Goal: Task Accomplishment & Management: Manage account settings

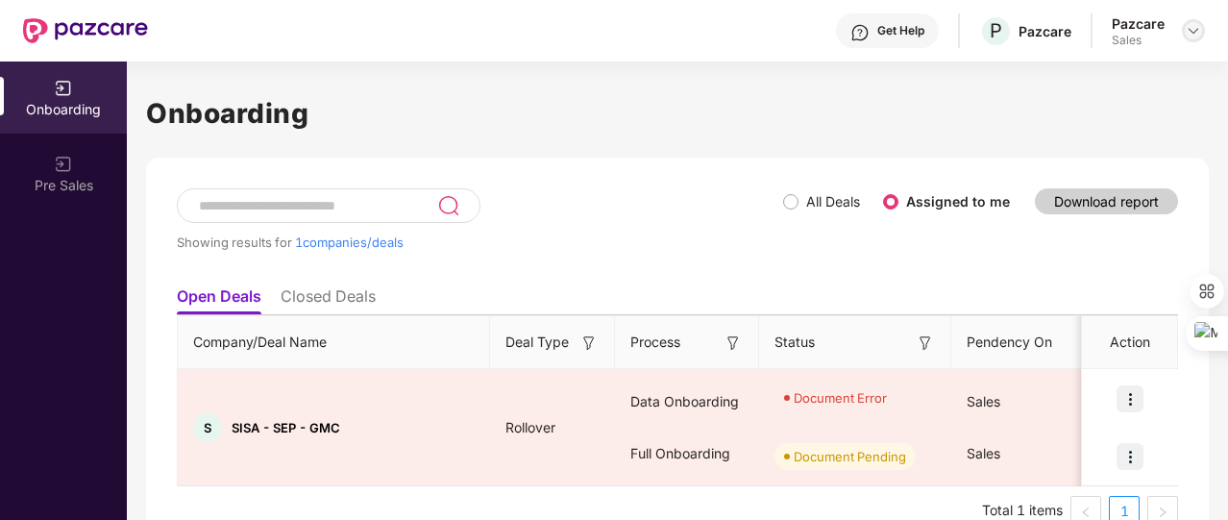
click at [1191, 34] on img at bounding box center [1192, 30] width 15 height 15
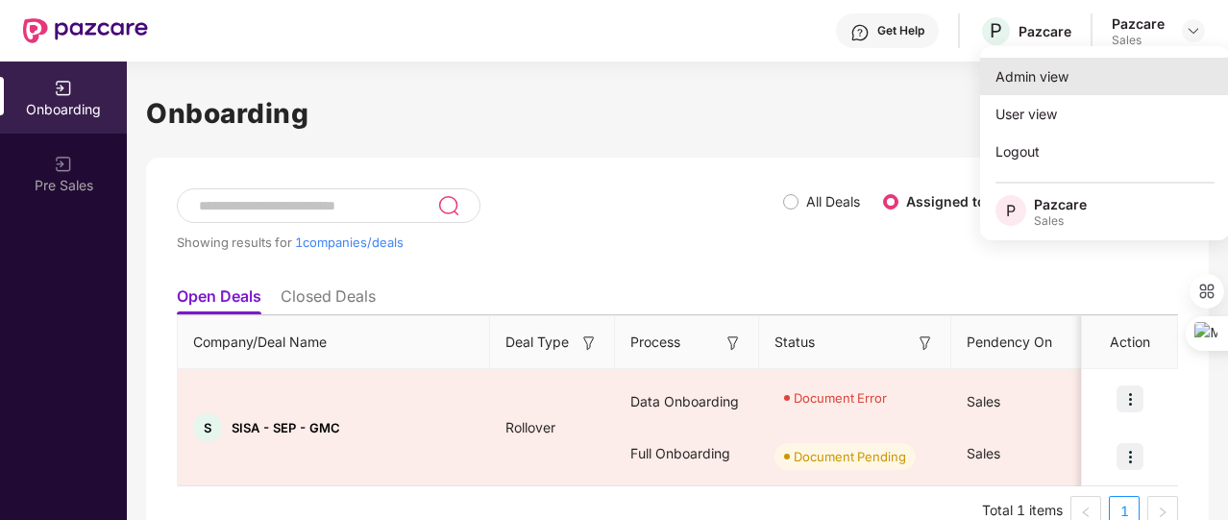
click at [1127, 74] on div "Admin view" at bounding box center [1105, 76] width 250 height 37
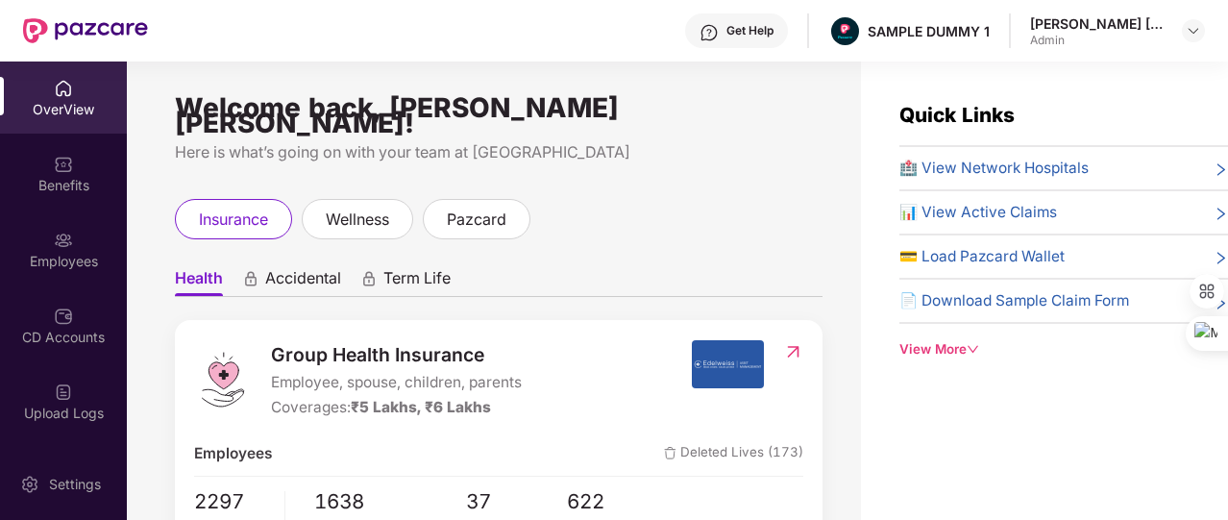
click at [955, 353] on div "View More" at bounding box center [1063, 349] width 329 height 20
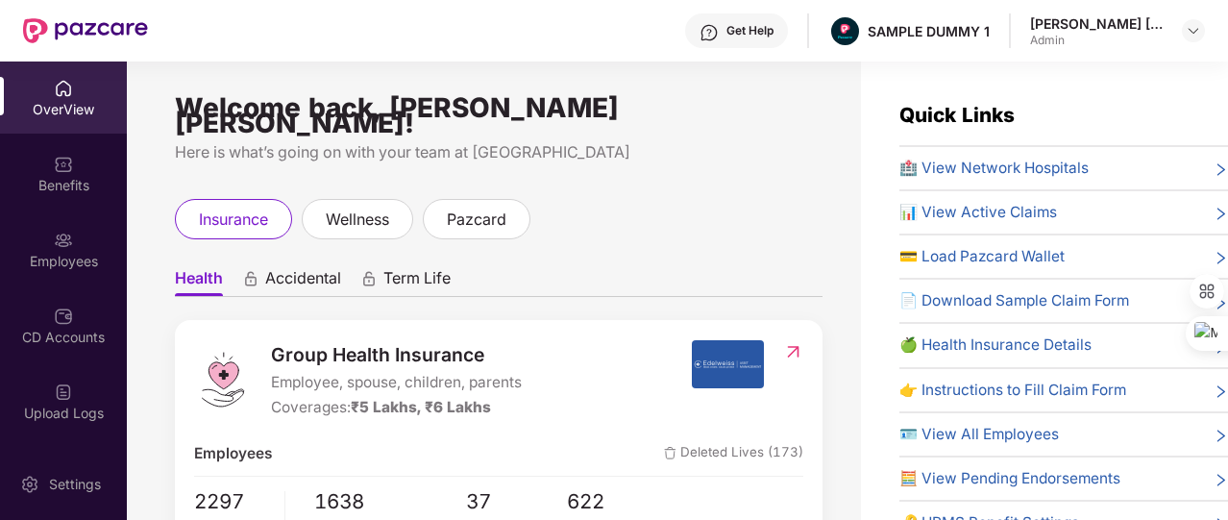
scroll to position [81, 0]
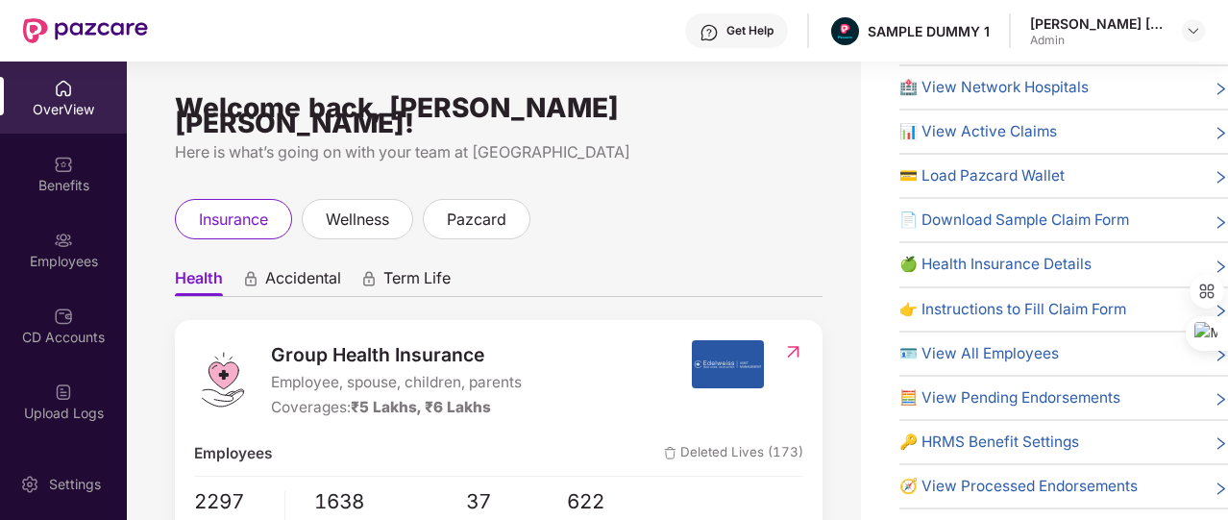
click at [969, 438] on span "🔑 HRMS Benefit Settings" at bounding box center [989, 441] width 180 height 23
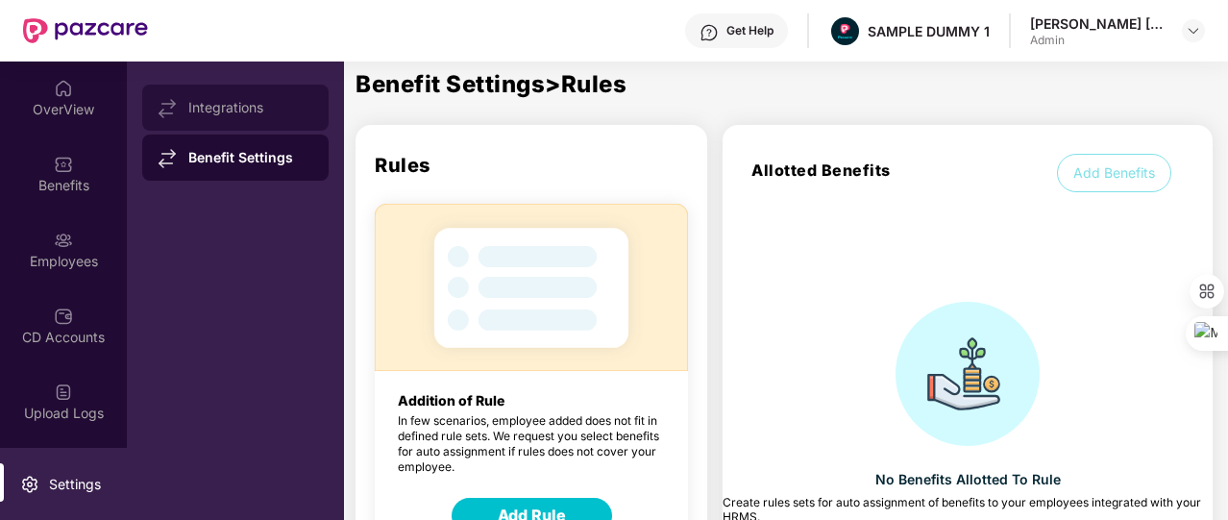
click at [241, 92] on div "Integrations" at bounding box center [235, 108] width 186 height 46
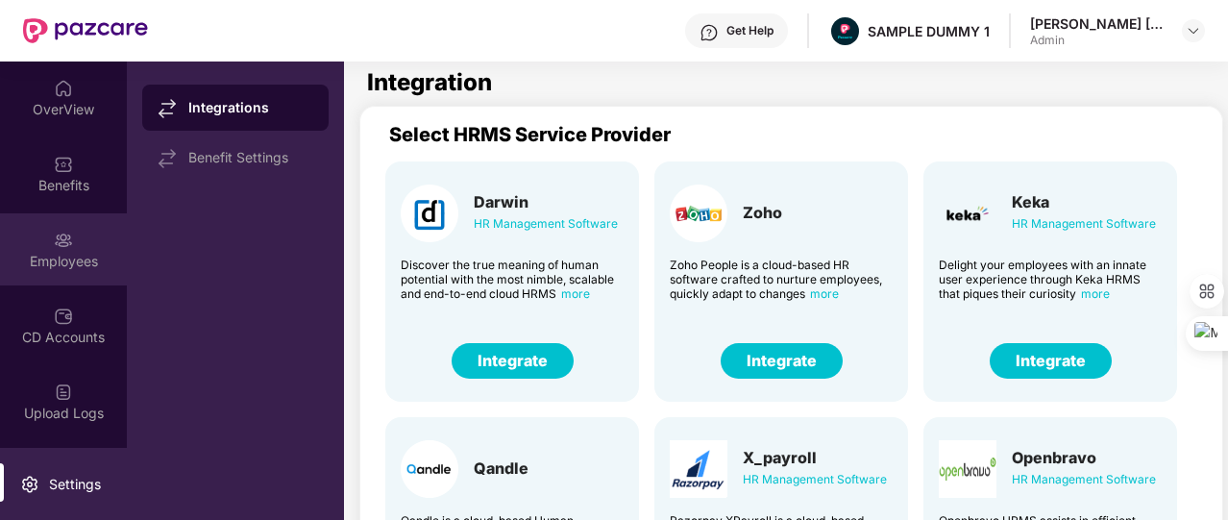
click at [77, 267] on div "Employees" at bounding box center [63, 261] width 127 height 19
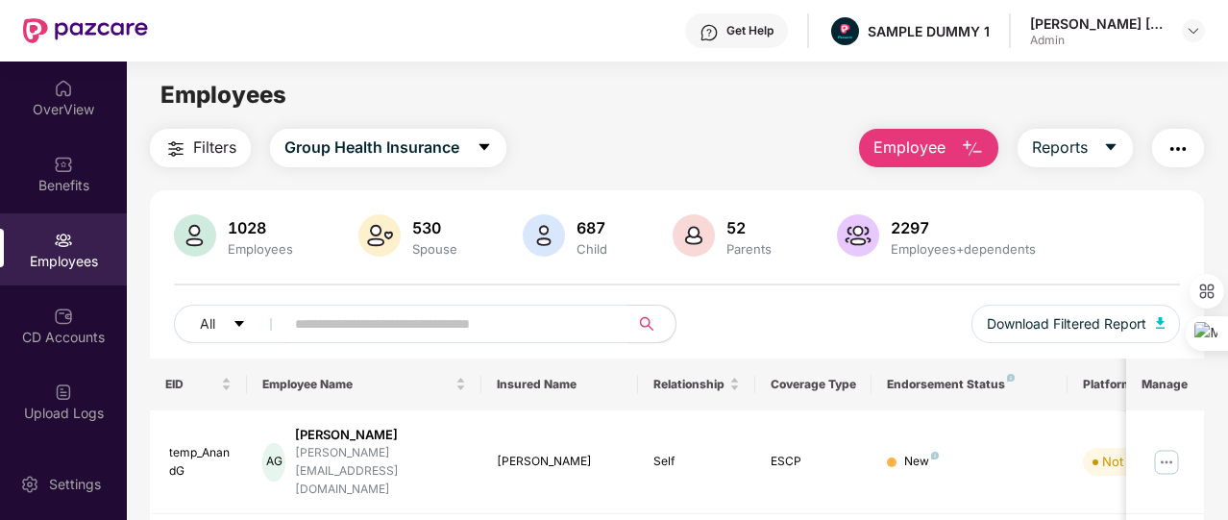
click at [902, 162] on button "Employee" at bounding box center [928, 148] width 139 height 38
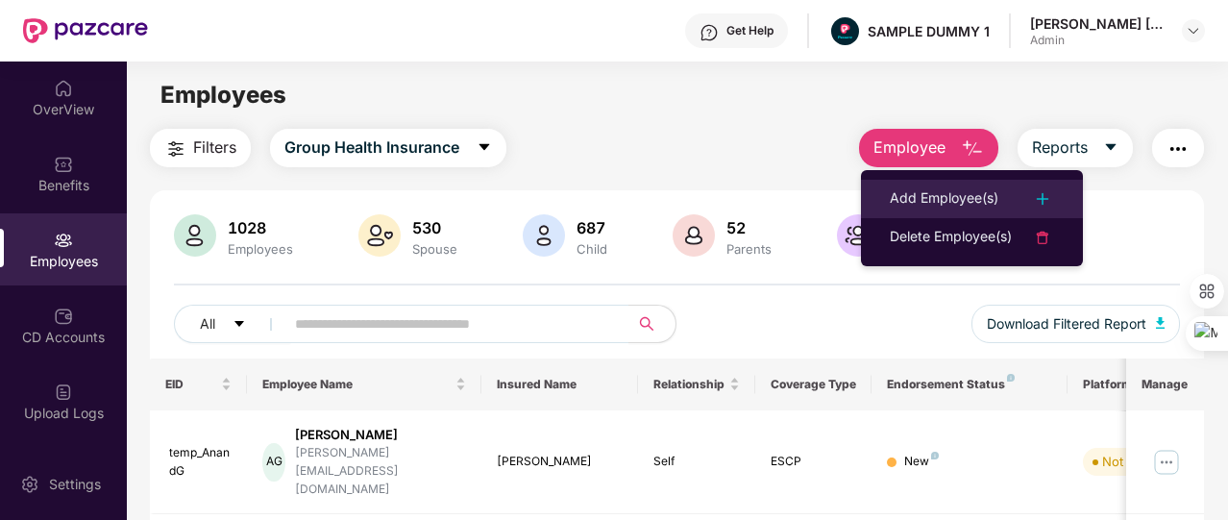
click at [914, 185] on li "Add Employee(s)" at bounding box center [972, 199] width 222 height 38
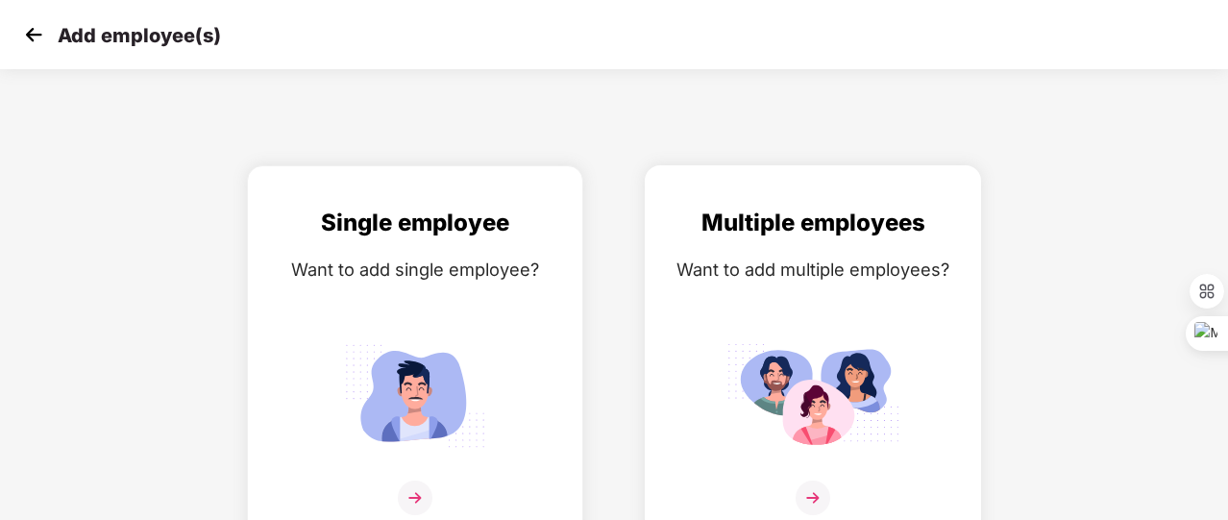
click at [770, 241] on div "Multiple employees Want to add multiple employees?" at bounding box center [813, 372] width 296 height 334
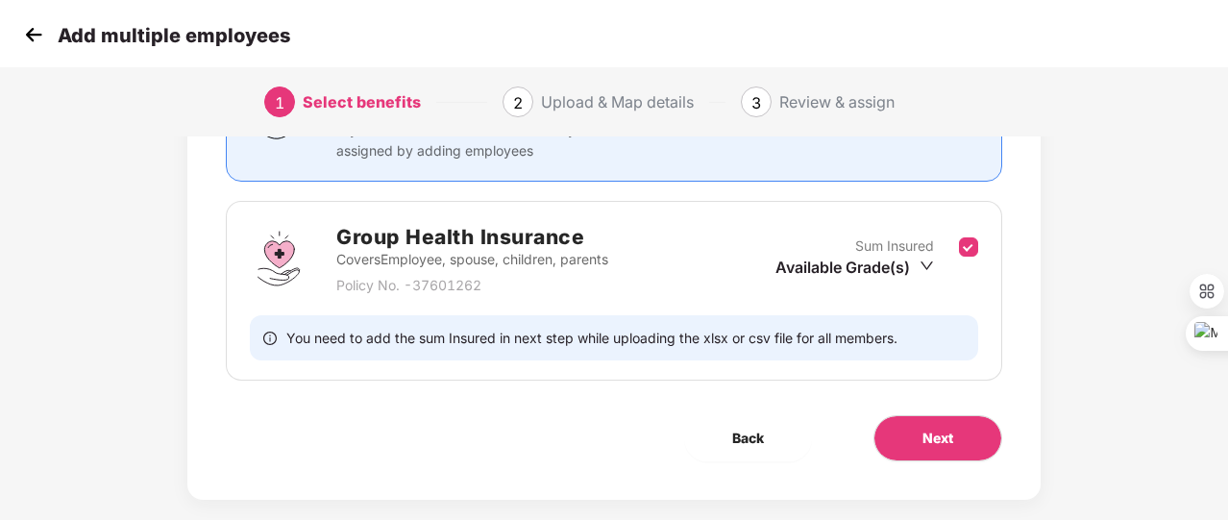
scroll to position [253, 0]
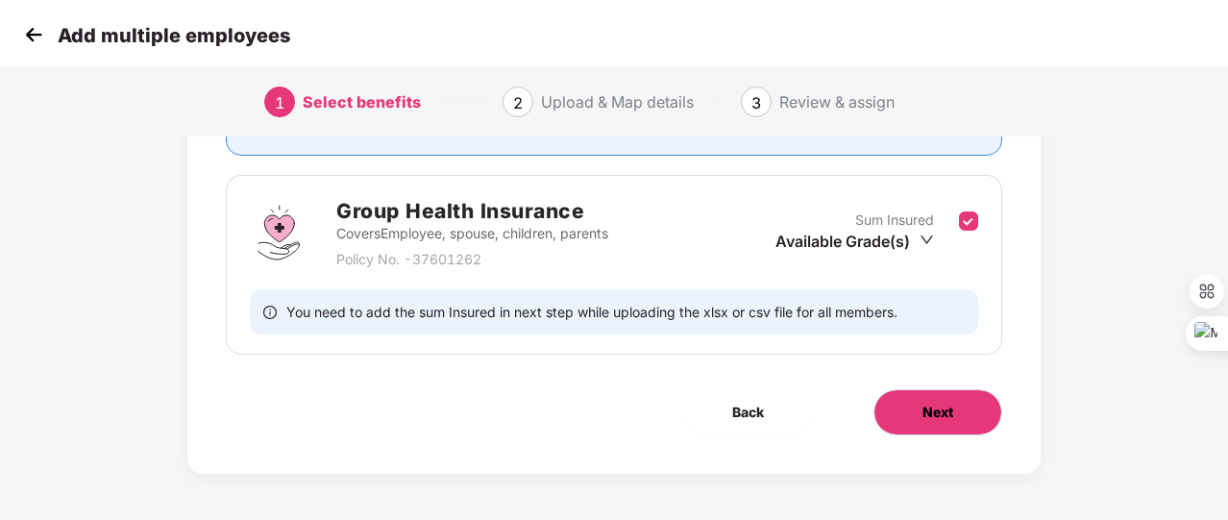
click at [951, 417] on span "Next" at bounding box center [937, 412] width 31 height 21
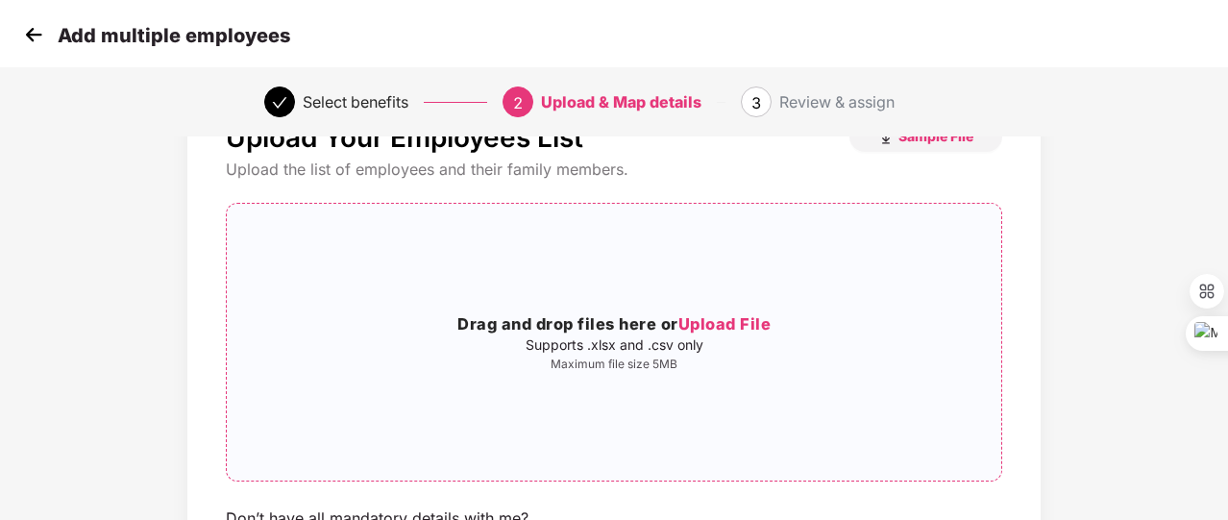
scroll to position [68, 0]
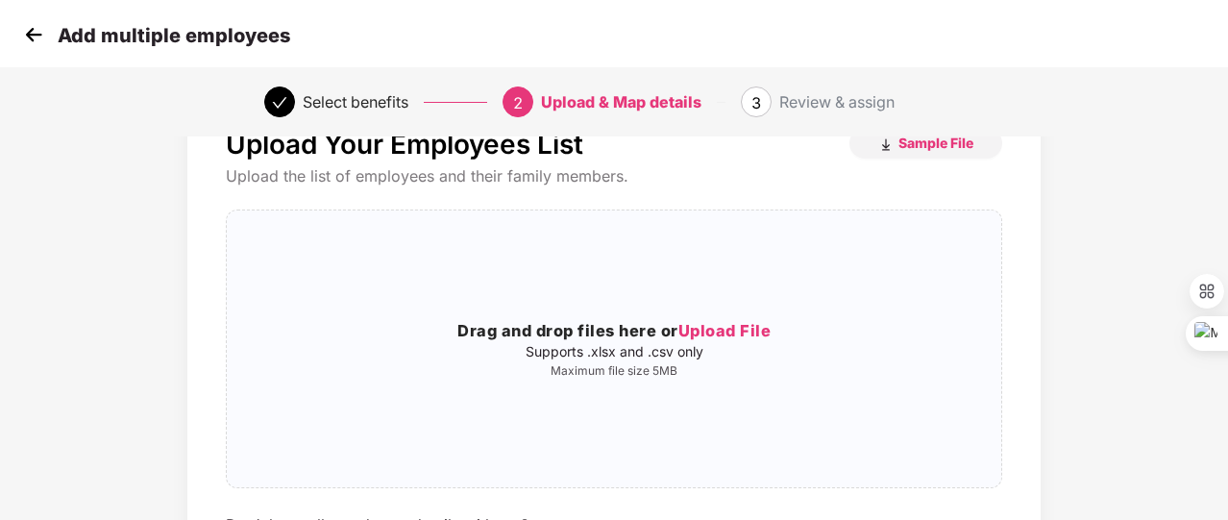
click at [43, 48] on img at bounding box center [33, 34] width 29 height 29
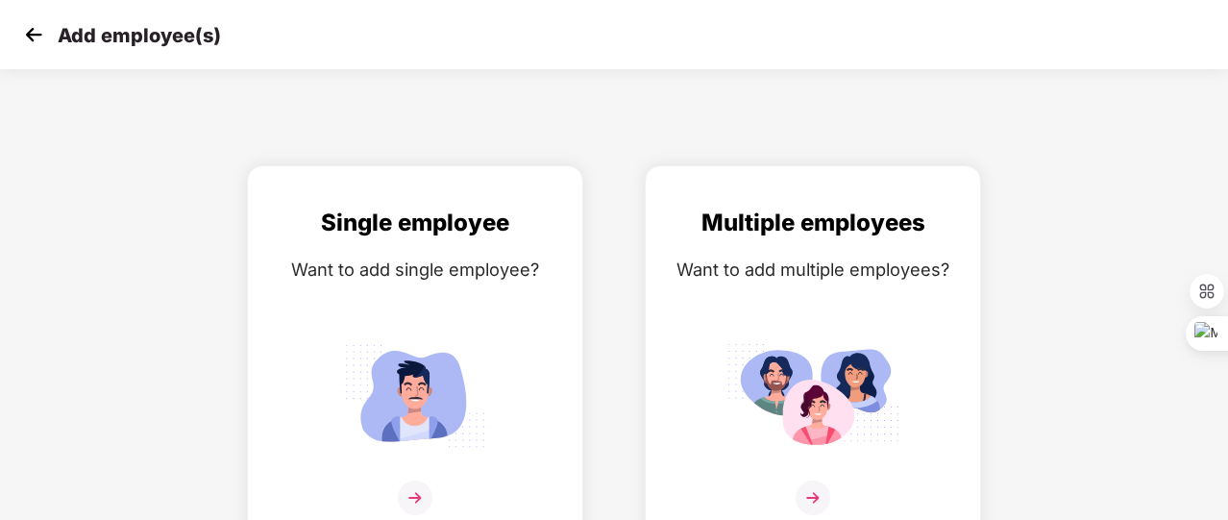
click at [43, 48] on img at bounding box center [33, 34] width 29 height 29
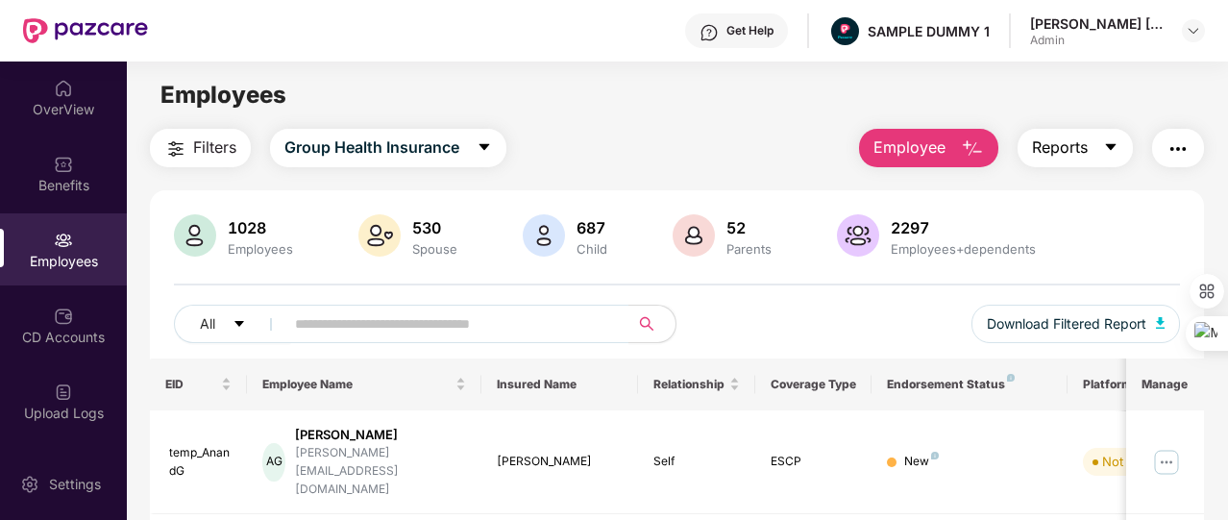
click at [1072, 144] on span "Reports" at bounding box center [1060, 147] width 56 height 24
click at [1171, 147] on img "button" at bounding box center [1177, 148] width 23 height 23
click at [476, 146] on button "Group Health Insurance" at bounding box center [388, 148] width 236 height 38
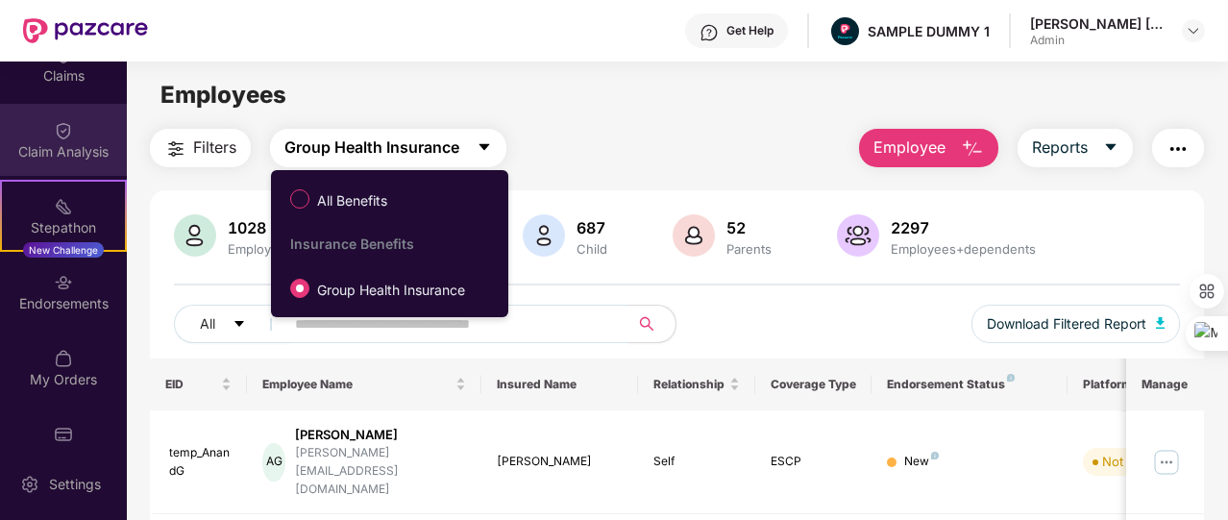
scroll to position [422, 0]
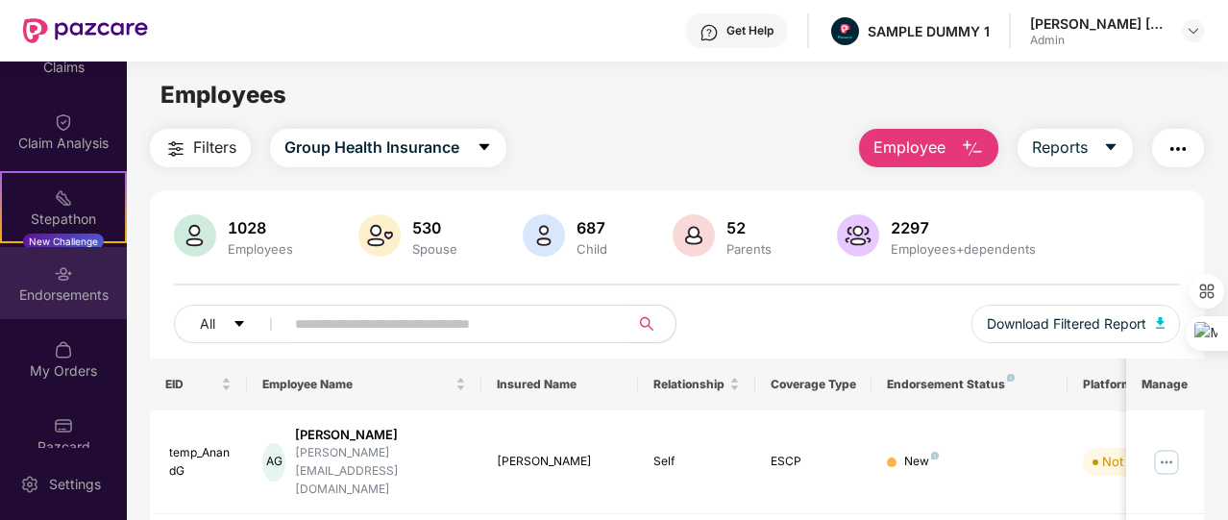
click at [96, 304] on div "Endorsements" at bounding box center [63, 283] width 127 height 72
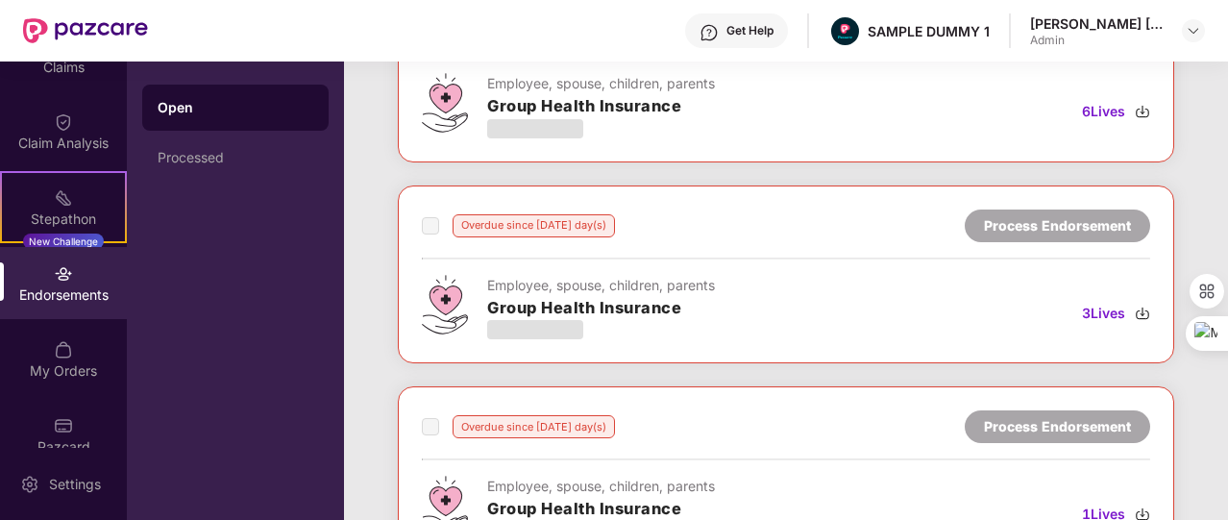
scroll to position [184, 0]
click at [287, 155] on div "Processed" at bounding box center [236, 157] width 156 height 15
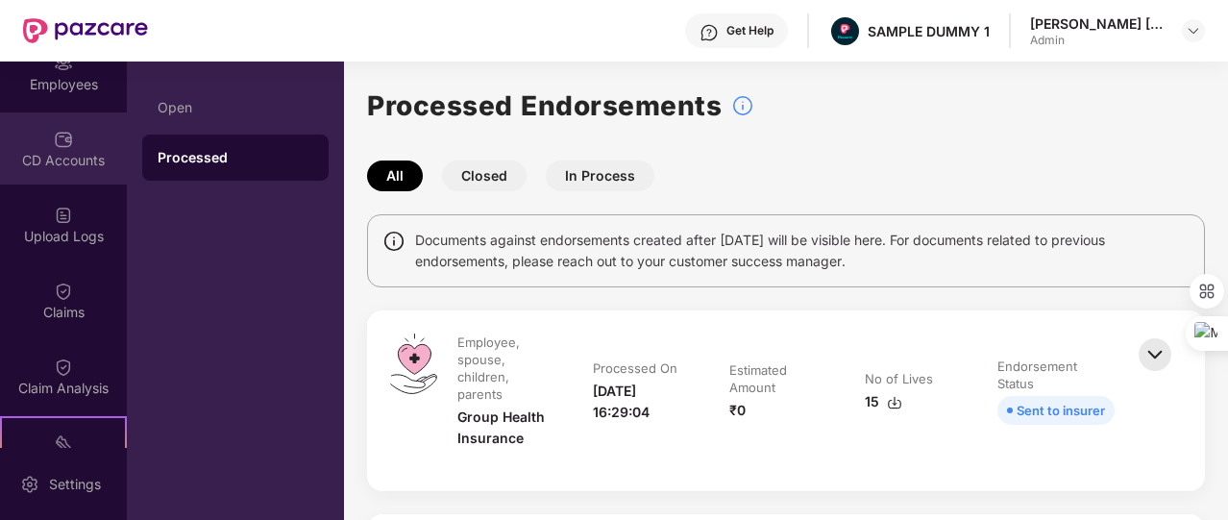
scroll to position [100, 0]
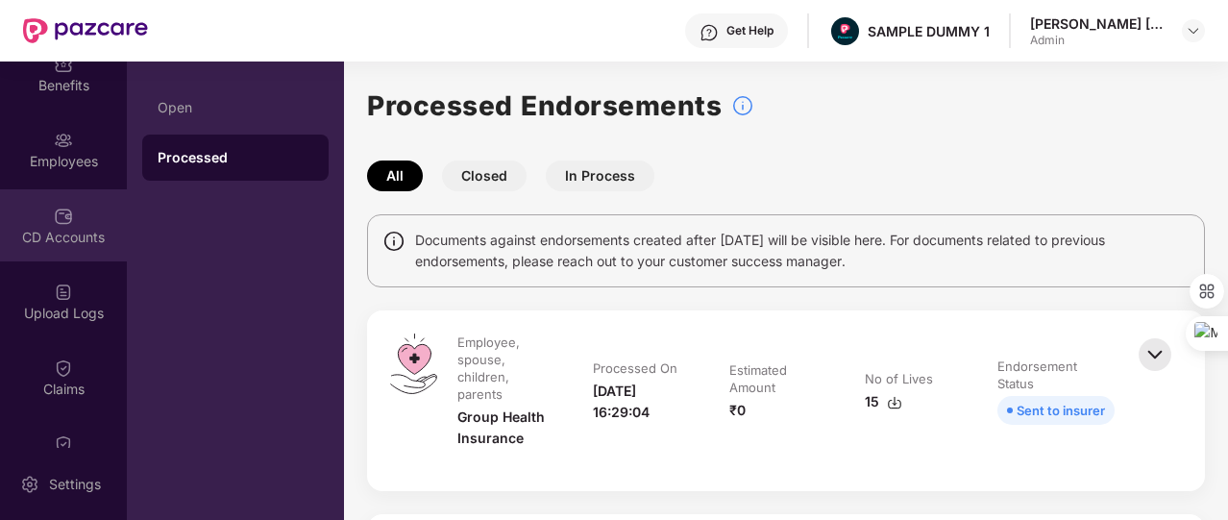
click at [92, 231] on div "CD Accounts" at bounding box center [63, 237] width 127 height 19
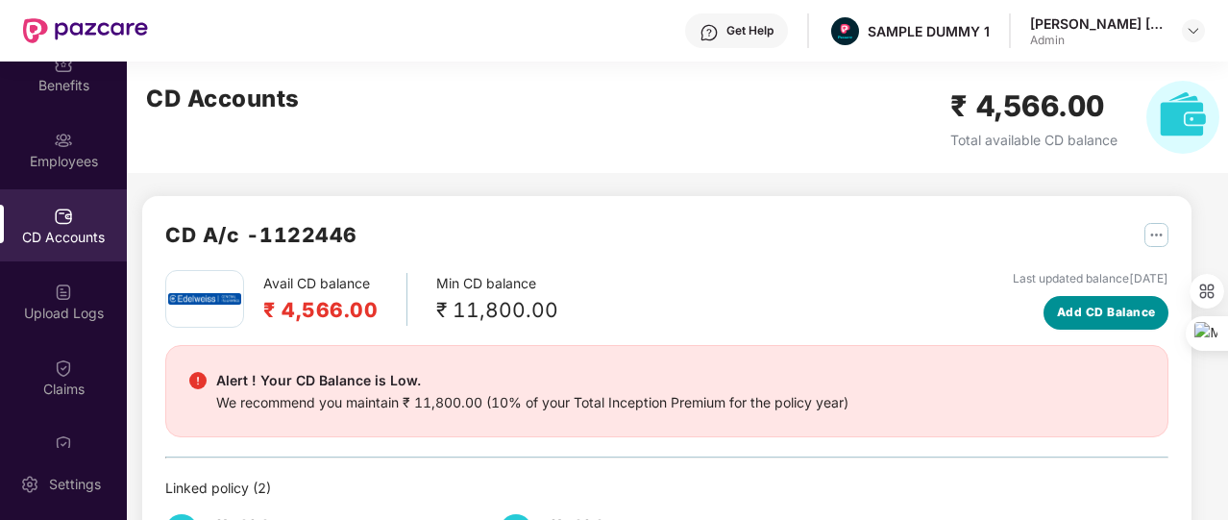
click at [1100, 320] on span "Add CD Balance" at bounding box center [1106, 313] width 99 height 18
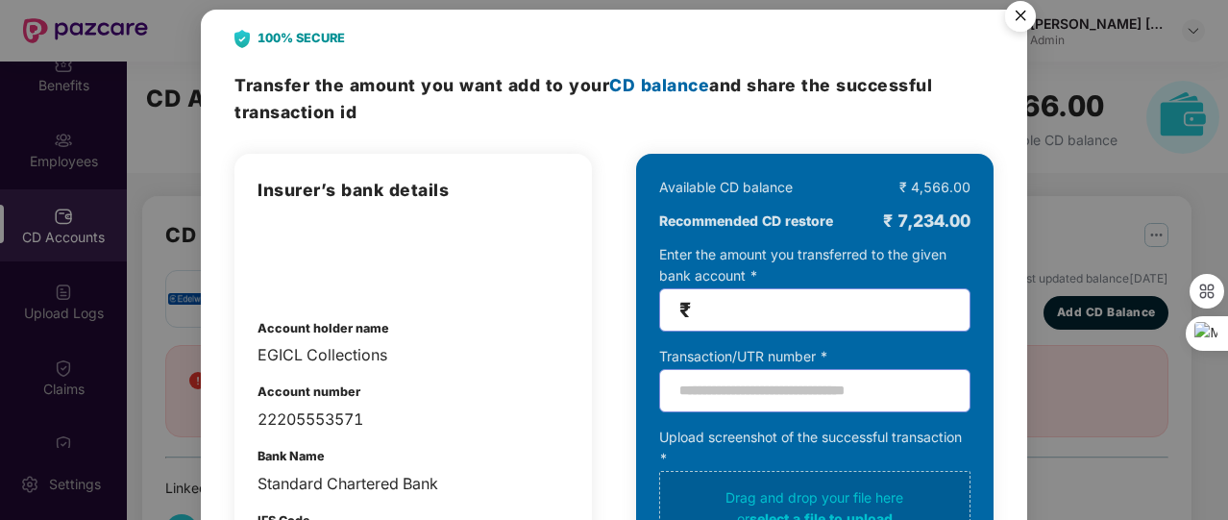
scroll to position [0, 0]
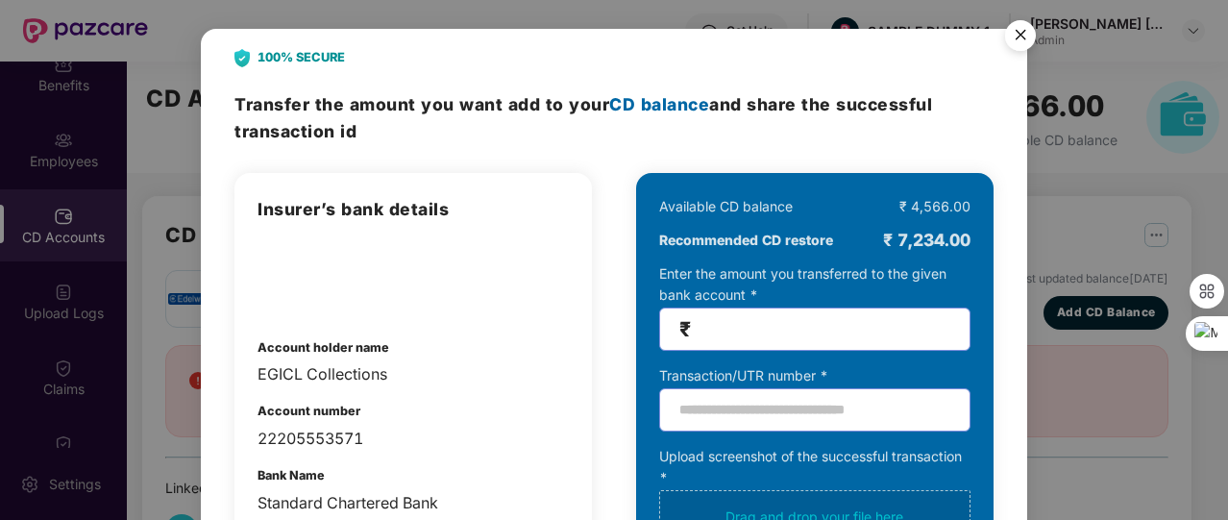
click at [1022, 39] on img "Close" at bounding box center [1020, 39] width 54 height 54
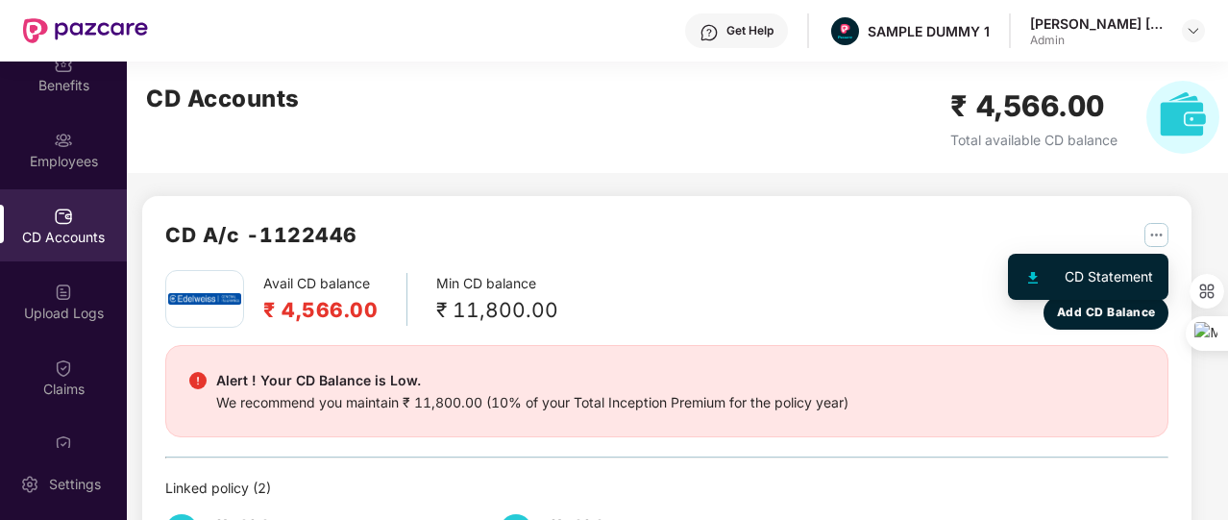
click at [1154, 235] on img "button" at bounding box center [1156, 235] width 24 height 24
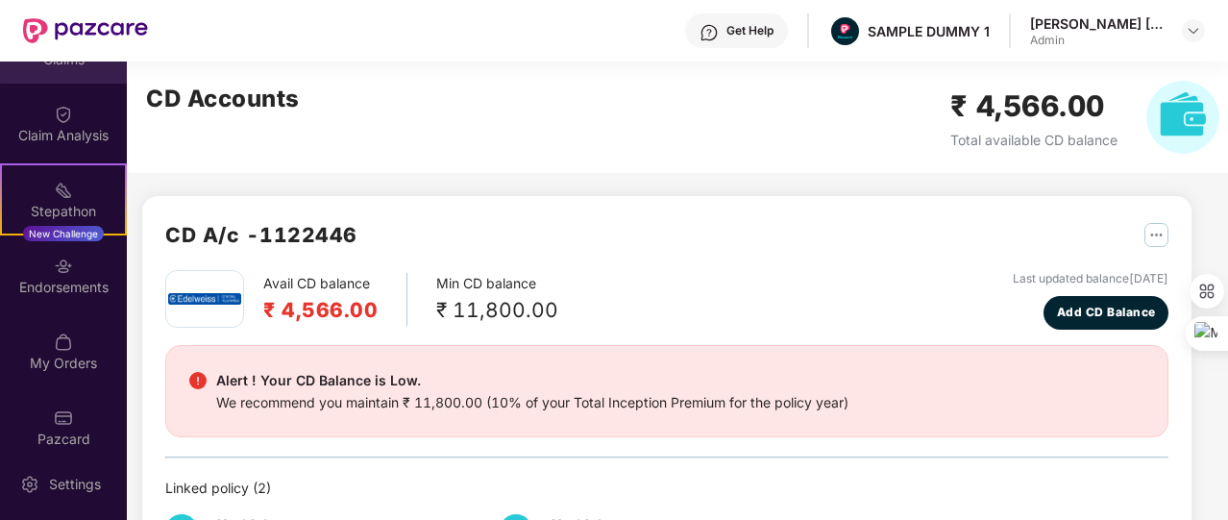
scroll to position [439, 0]
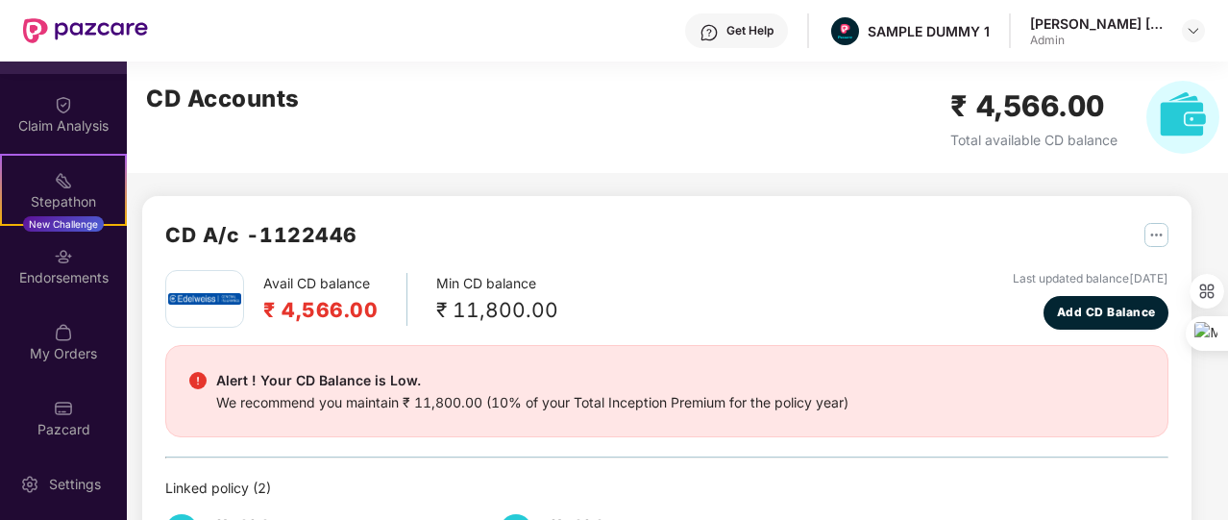
click at [90, 347] on div "My Orders" at bounding box center [63, 353] width 127 height 19
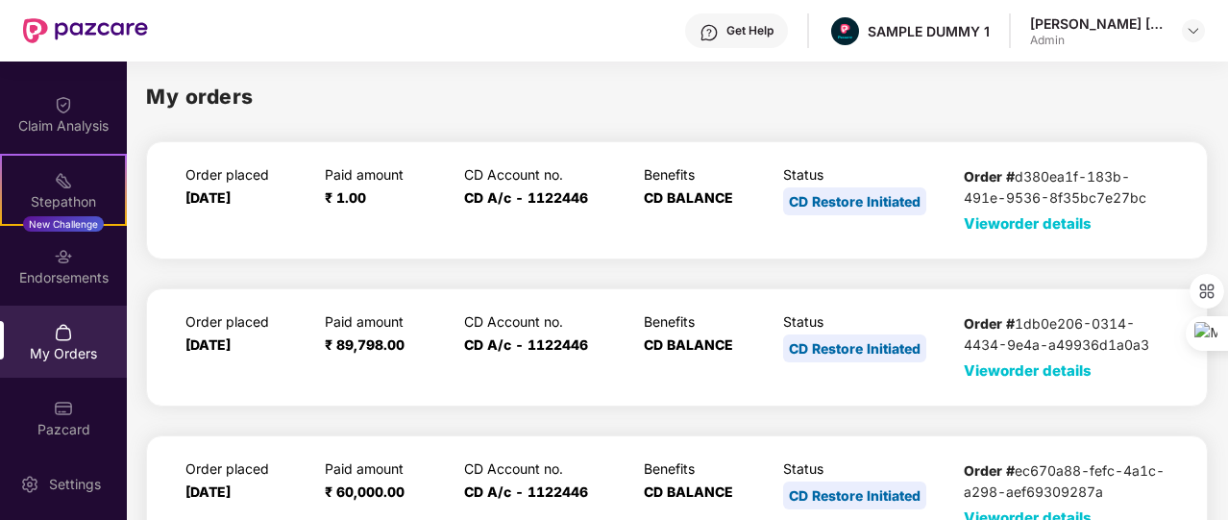
click at [993, 230] on span "View order details" at bounding box center [1027, 223] width 128 height 18
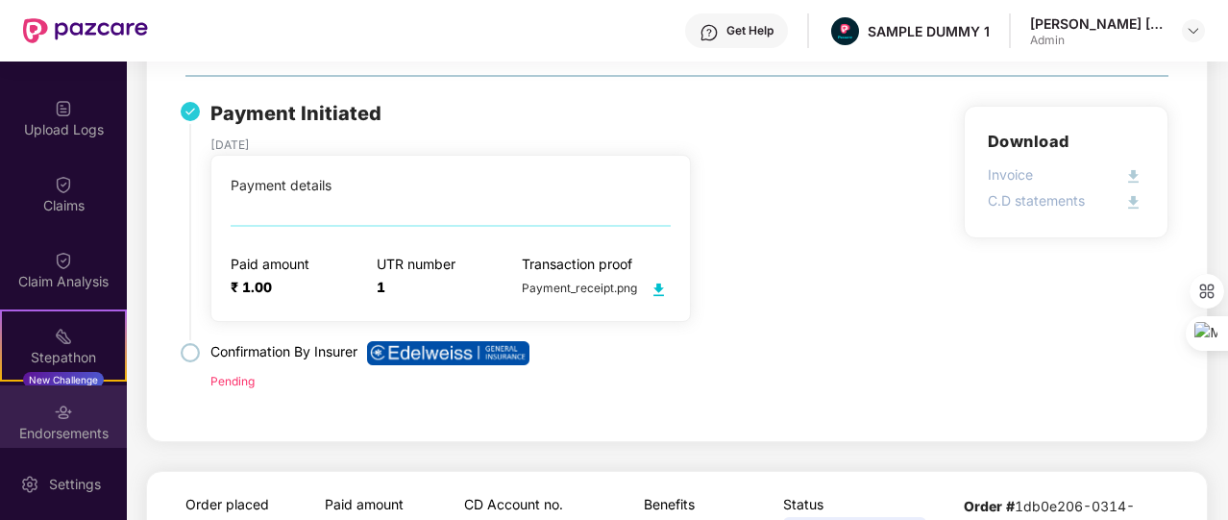
scroll to position [281, 0]
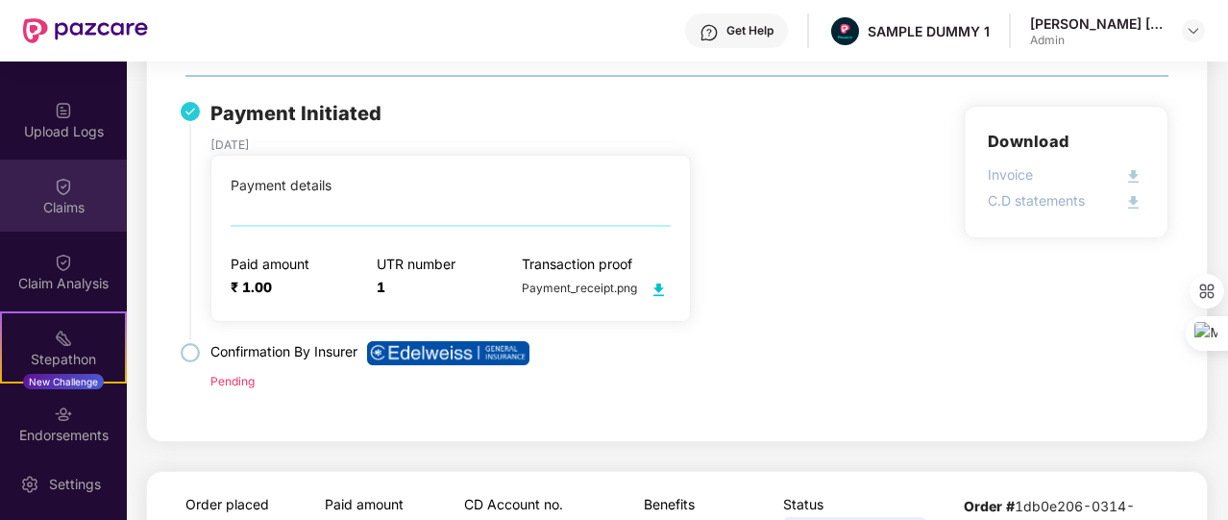
click at [63, 198] on div "Claims" at bounding box center [63, 207] width 127 height 19
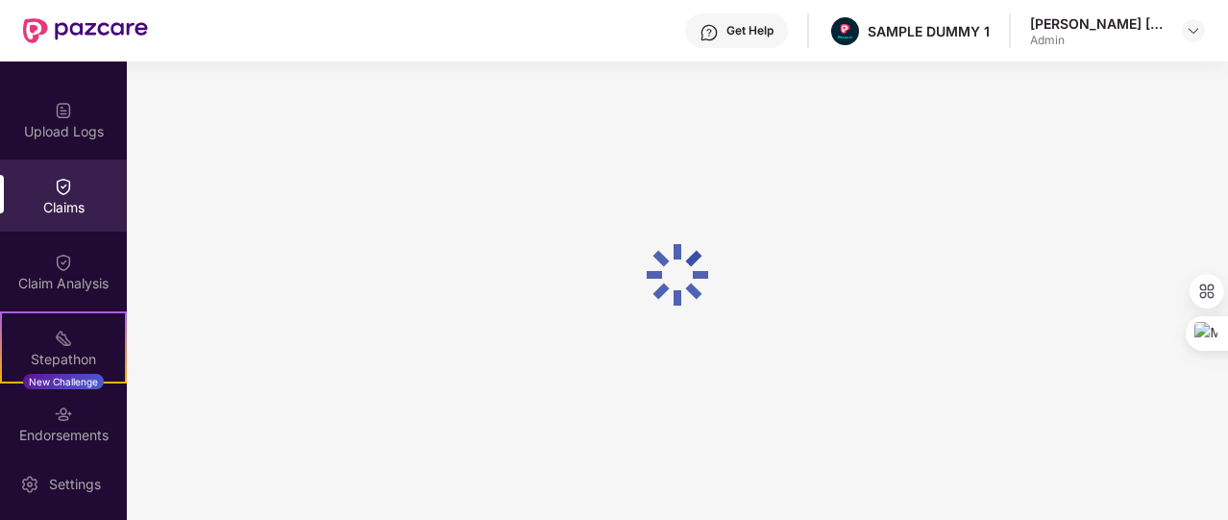
scroll to position [188, 0]
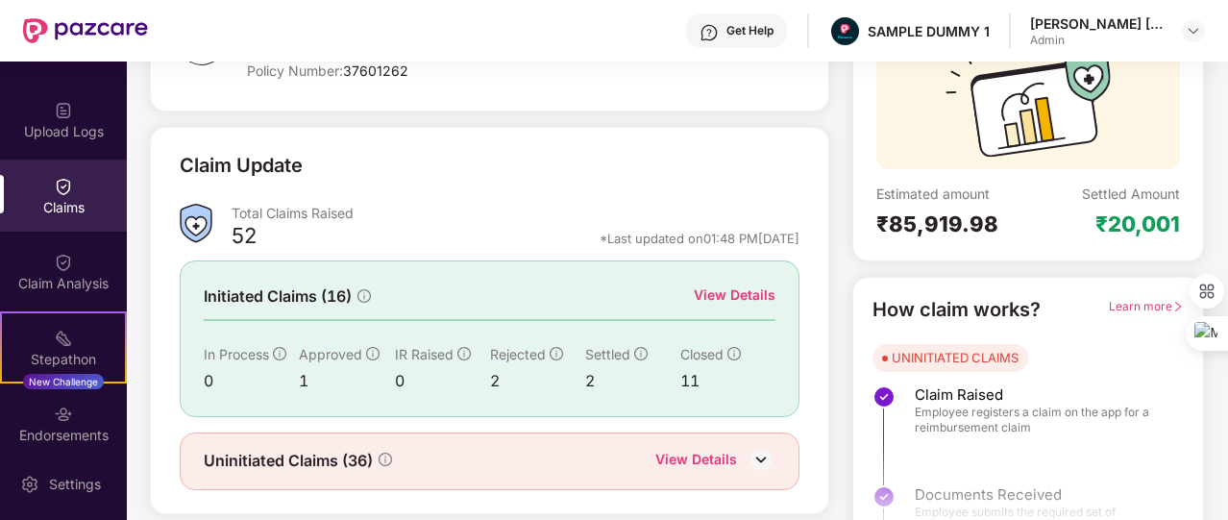
click at [722, 295] on div "View Details" at bounding box center [735, 294] width 82 height 21
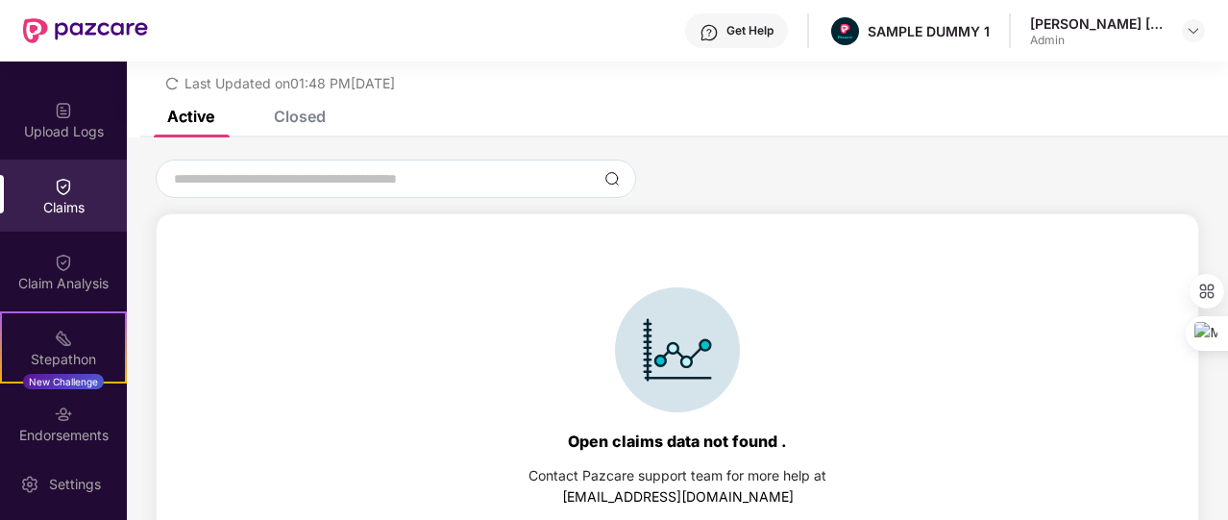
scroll to position [0, 0]
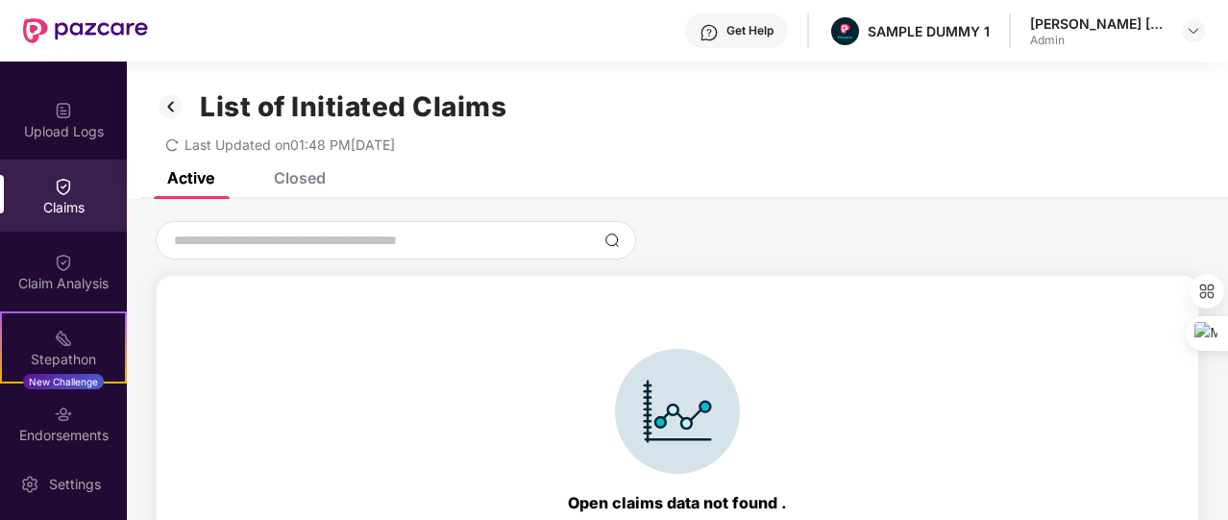
click at [323, 171] on div "List of Initiated Claims Last Updated on 01:48 PM[DATE]" at bounding box center [677, 116] width 1101 height 110
click at [310, 173] on div "Closed" at bounding box center [300, 177] width 52 height 19
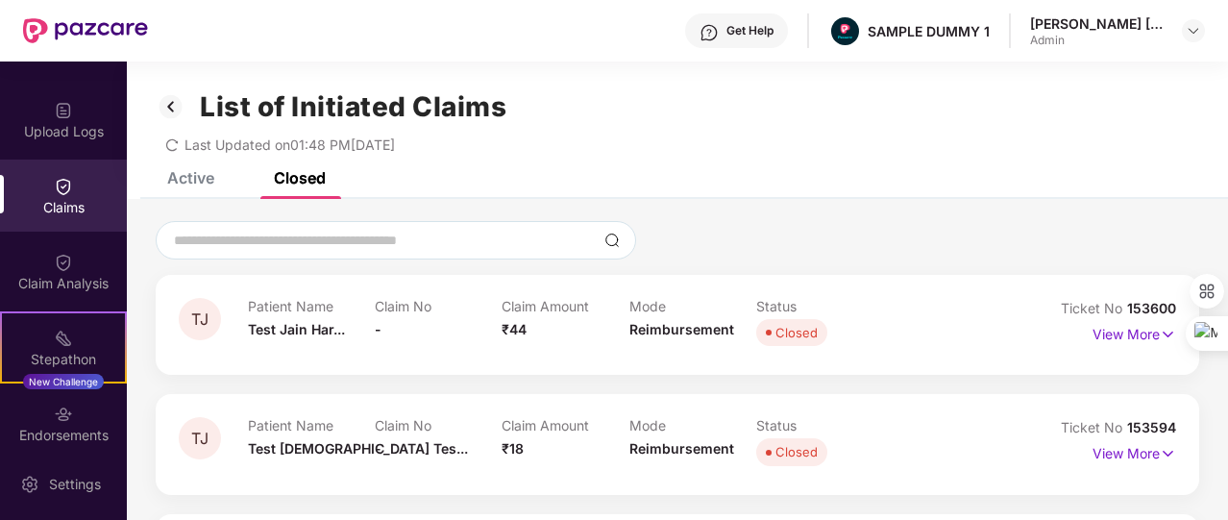
click at [183, 103] on img at bounding box center [171, 106] width 31 height 33
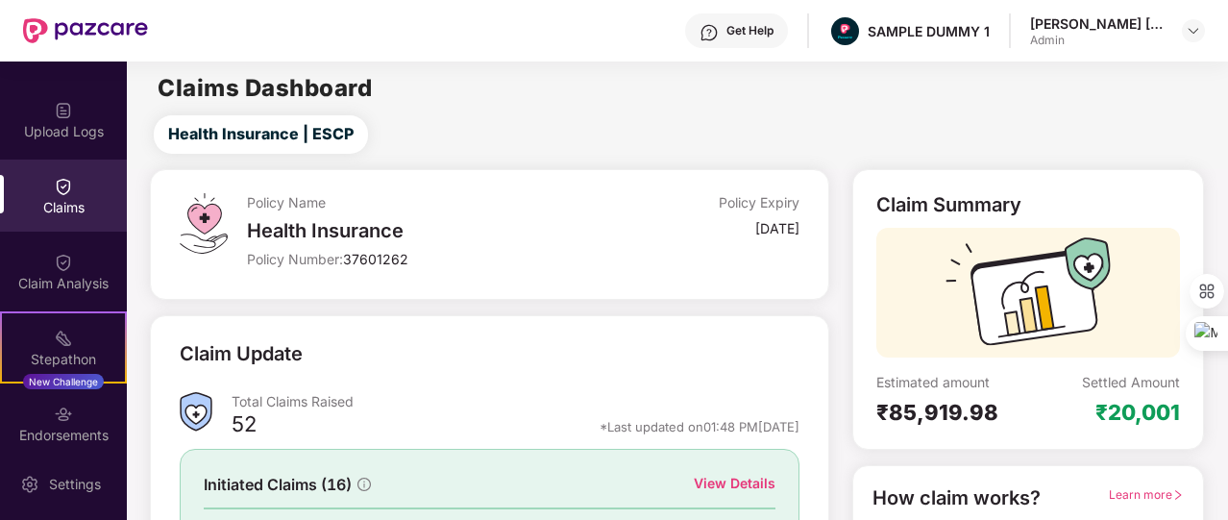
scroll to position [186, 0]
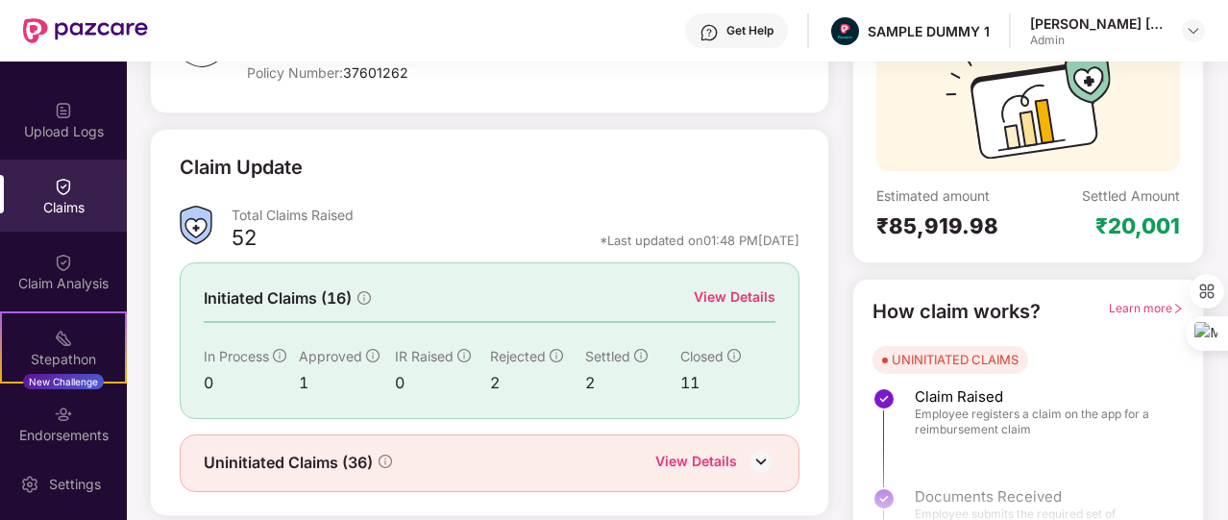
click at [682, 457] on div "View Details" at bounding box center [696, 462] width 82 height 25
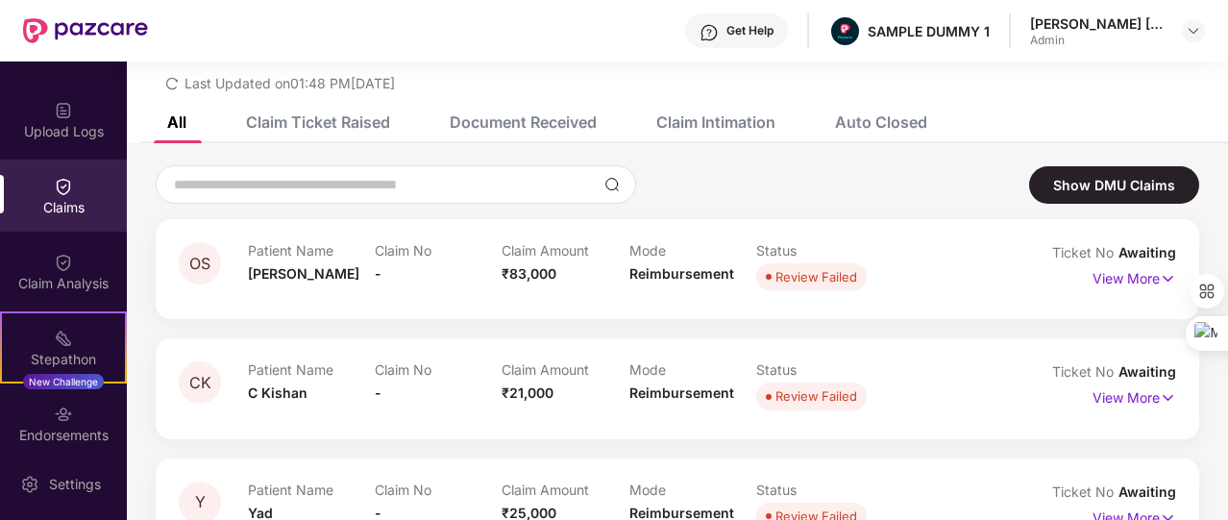
scroll to position [0, 0]
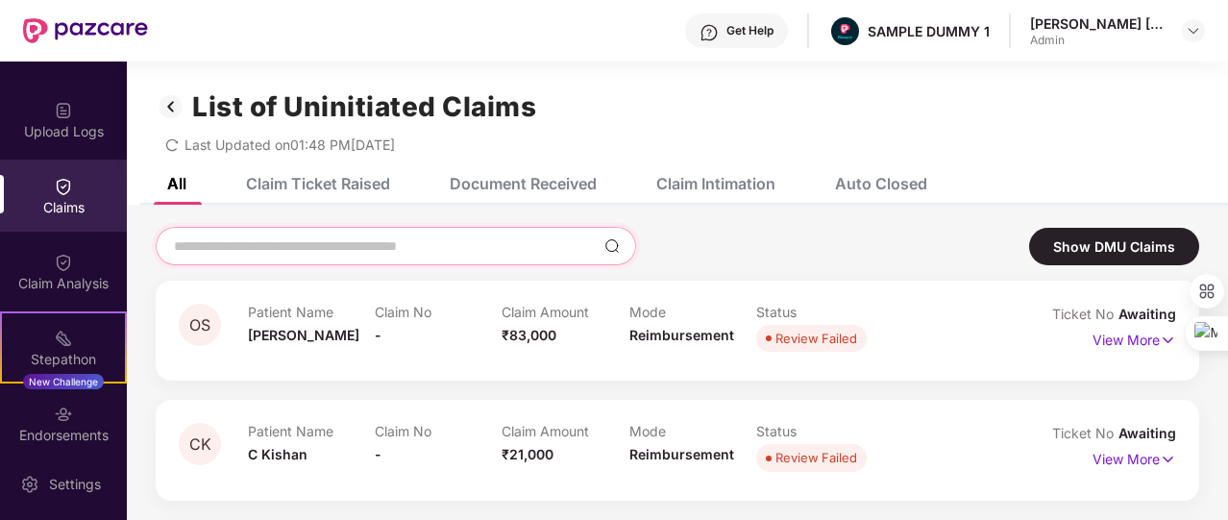
click at [508, 241] on input at bounding box center [384, 246] width 425 height 20
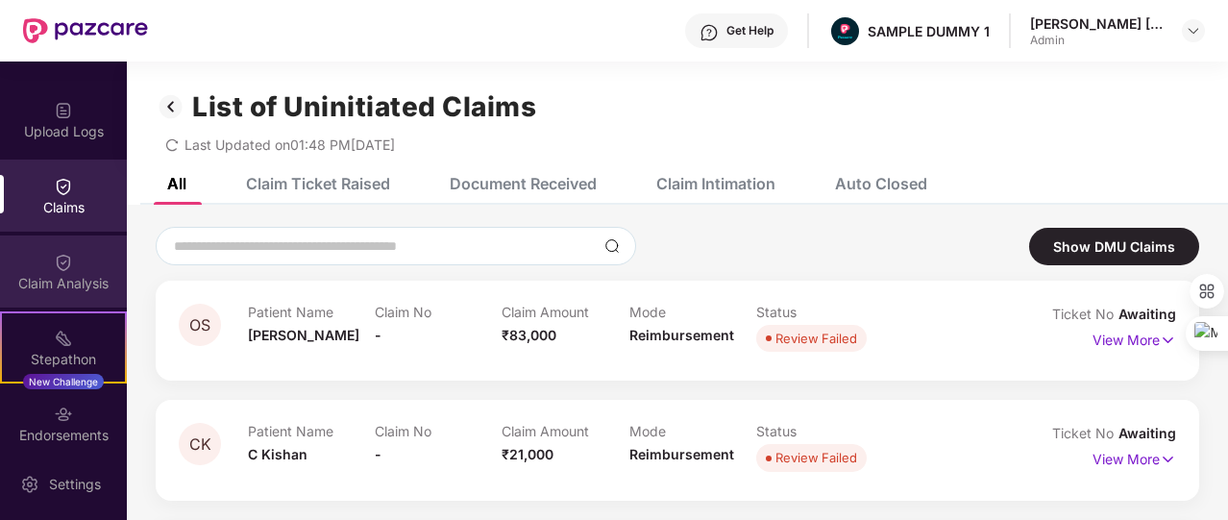
click at [75, 270] on div "Claim Analysis" at bounding box center [63, 271] width 127 height 72
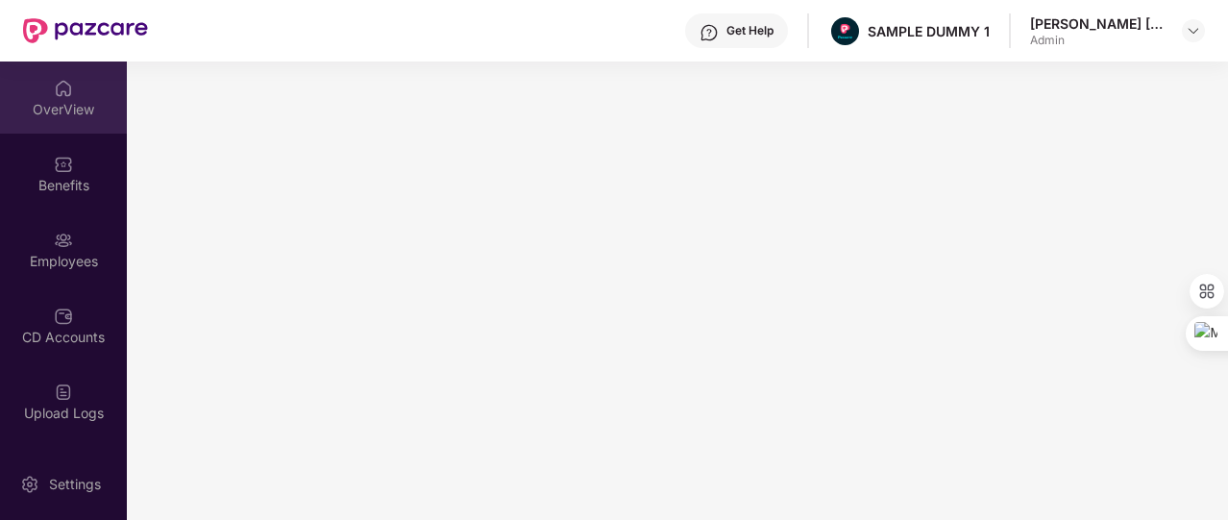
click at [61, 74] on div "OverView" at bounding box center [63, 97] width 127 height 72
